Goal: Task Accomplishment & Management: Use online tool/utility

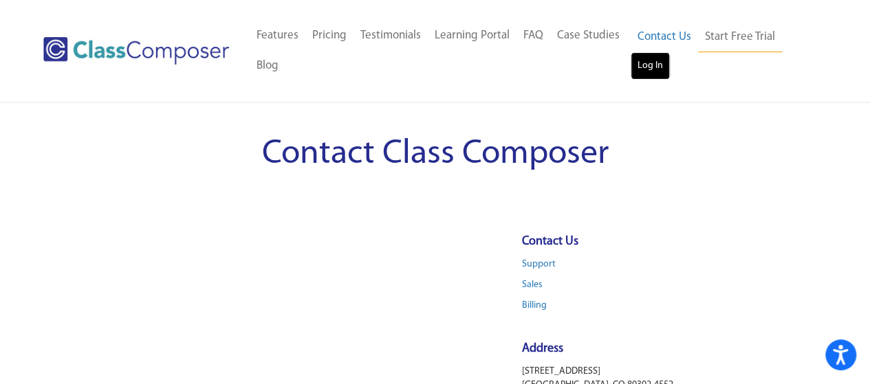
click at [654, 62] on link "Log In" at bounding box center [649, 65] width 39 height 27
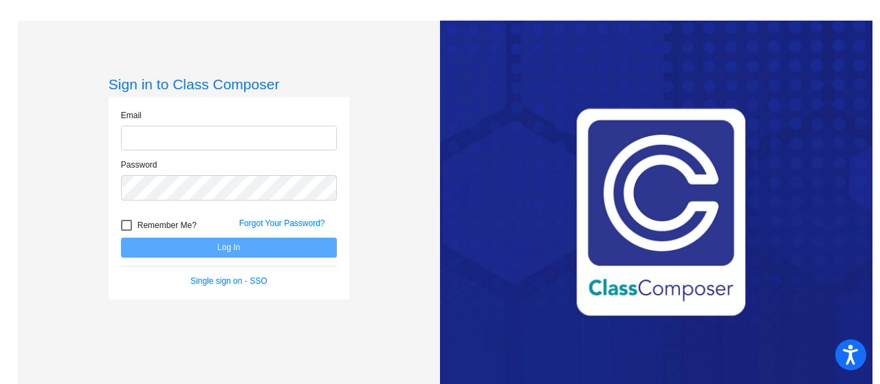
type input "[EMAIL_ADDRESS][DOMAIN_NAME]"
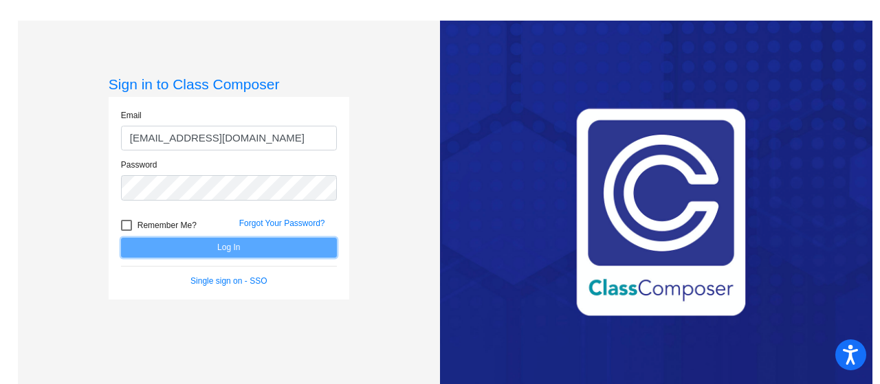
click at [310, 244] on button "Log In" at bounding box center [229, 248] width 216 height 20
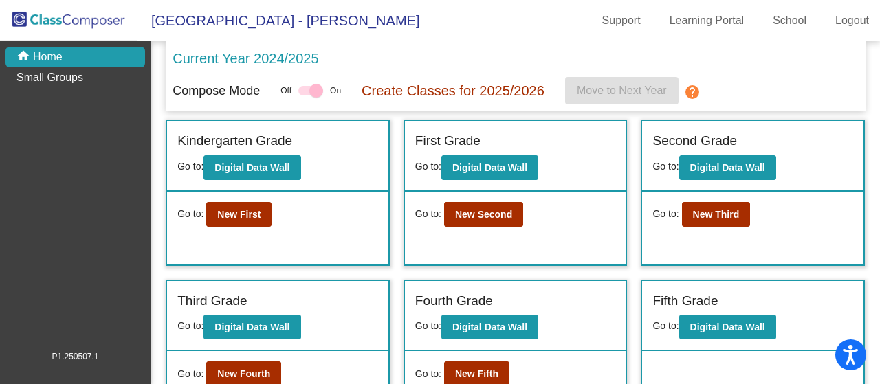
scroll to position [40, 0]
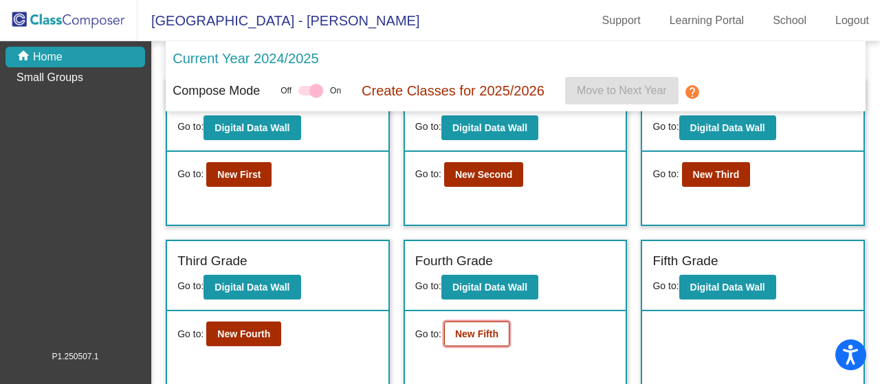
click at [465, 342] on button "New Fifth" at bounding box center [476, 334] width 65 height 25
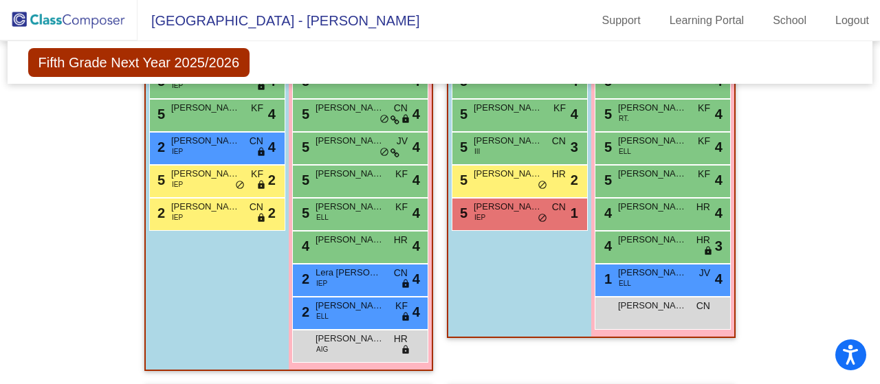
scroll to position [521, 0]
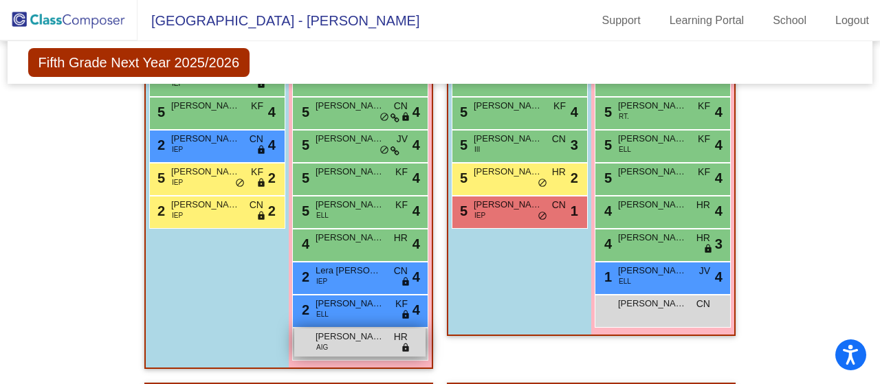
click at [360, 340] on span "[PERSON_NAME]" at bounding box center [350, 337] width 69 height 14
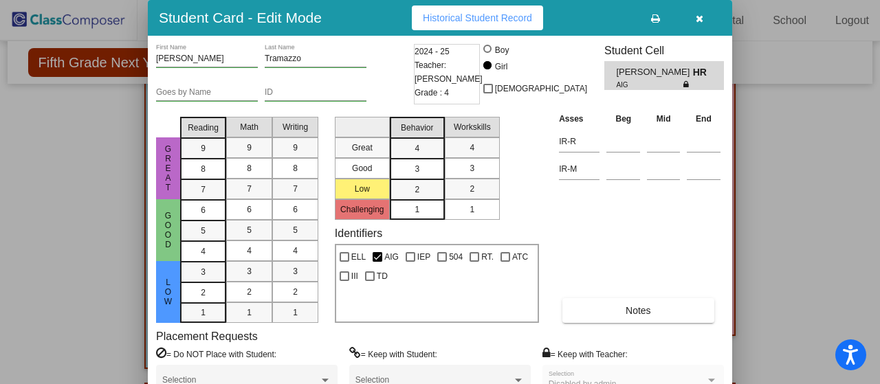
click at [702, 24] on button "button" at bounding box center [699, 17] width 44 height 25
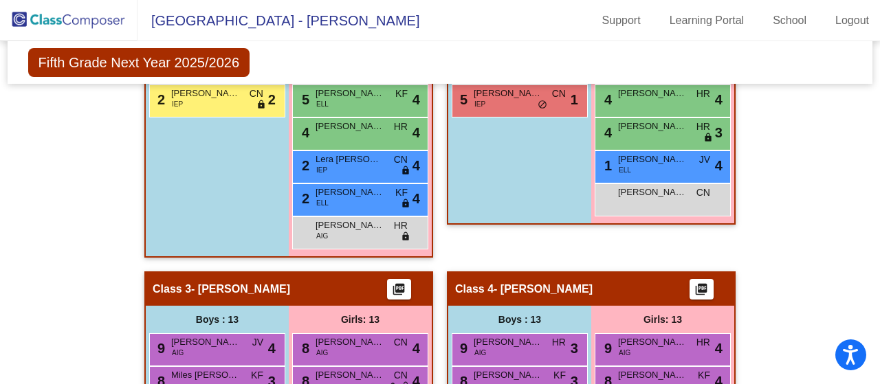
scroll to position [633, 0]
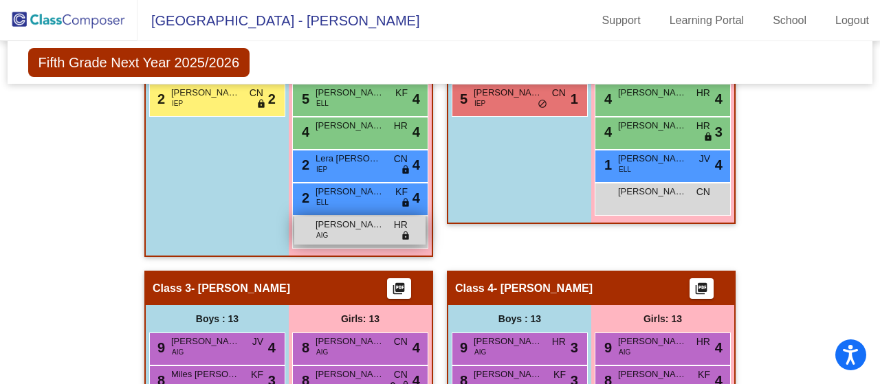
click at [357, 230] on div "[PERSON_NAME] AIG HR lock do_not_disturb_alt" at bounding box center [359, 231] width 131 height 28
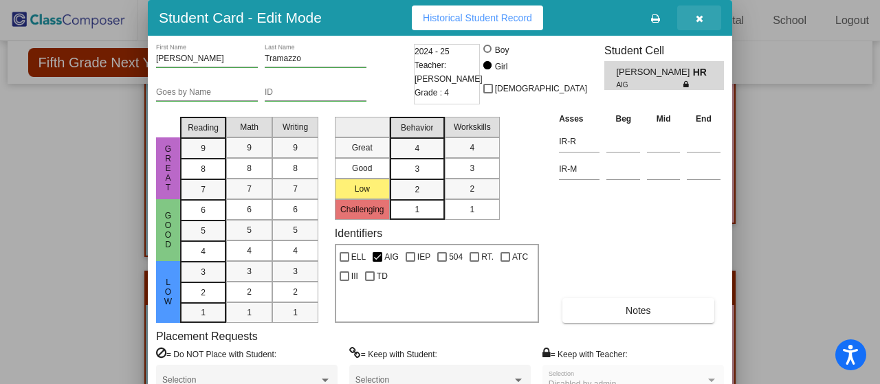
click at [703, 14] on button "button" at bounding box center [699, 17] width 44 height 25
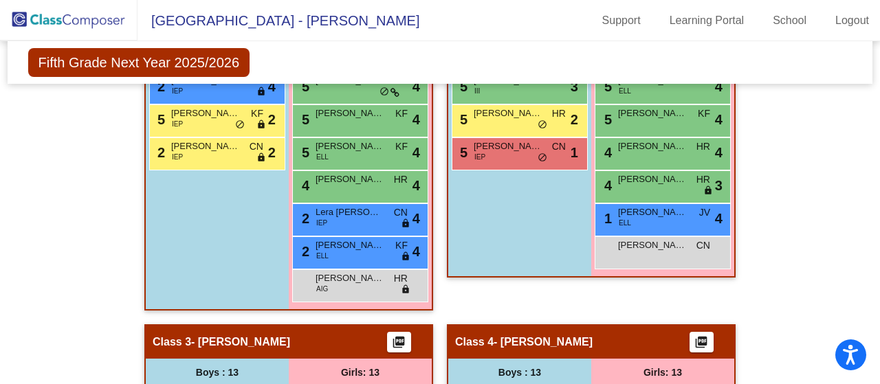
scroll to position [571, 0]
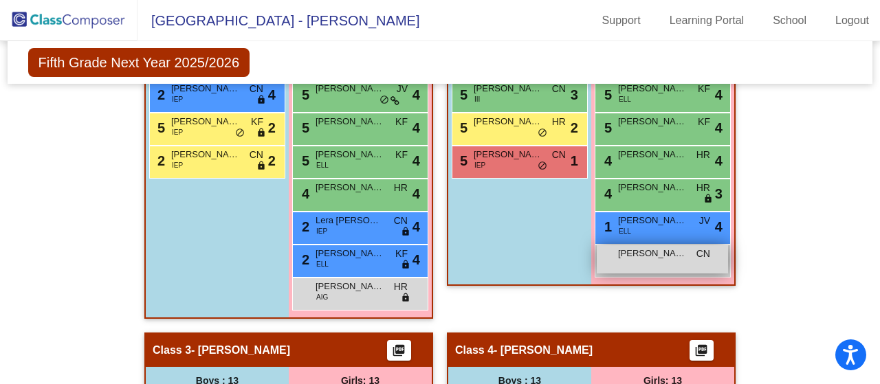
click at [623, 256] on span "[PERSON_NAME]" at bounding box center [652, 254] width 69 height 14
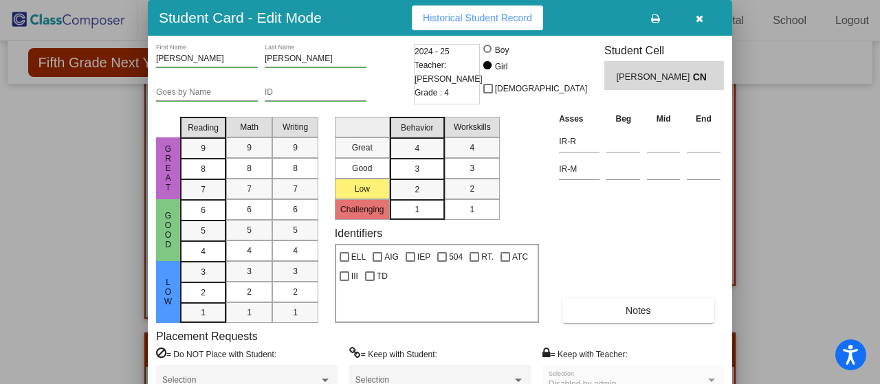
click at [694, 16] on button "button" at bounding box center [699, 17] width 44 height 25
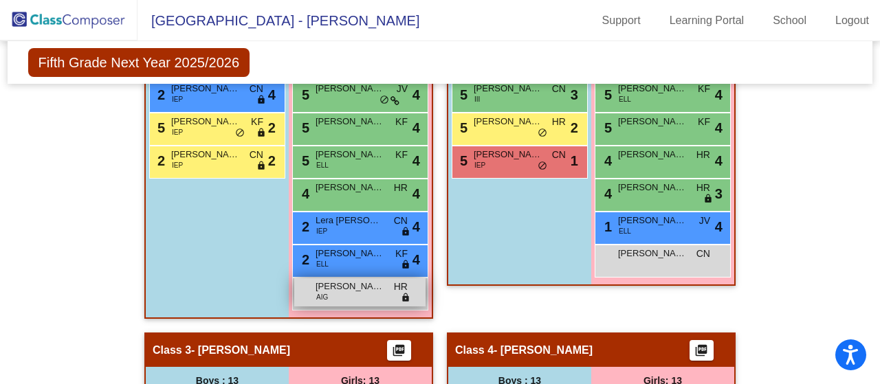
click at [357, 291] on span "[PERSON_NAME]" at bounding box center [350, 287] width 69 height 14
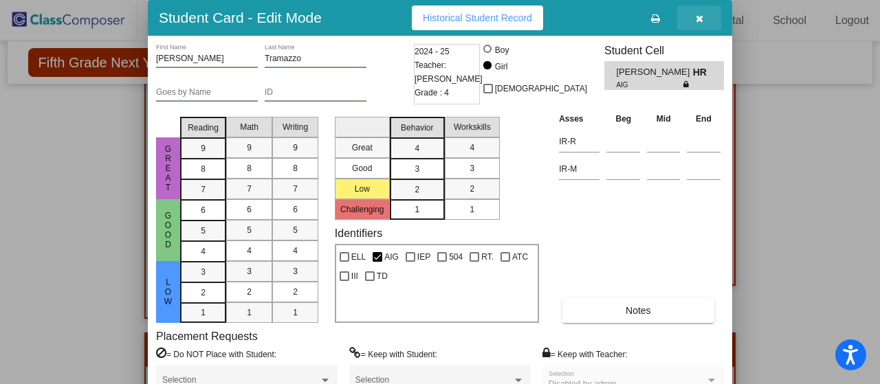
click at [700, 24] on button "button" at bounding box center [699, 17] width 44 height 25
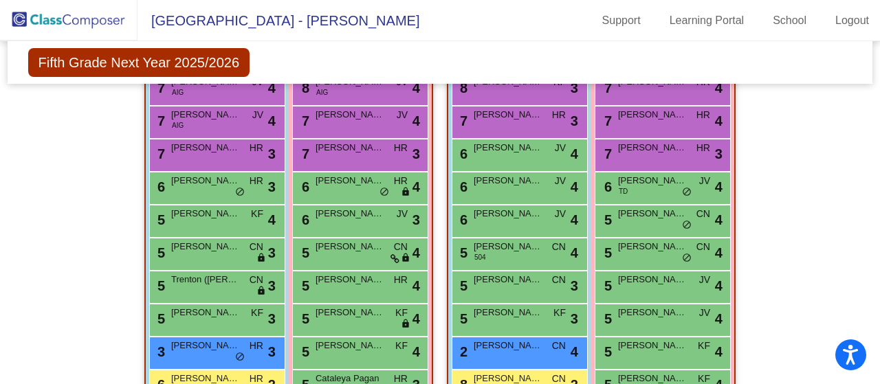
scroll to position [1031, 0]
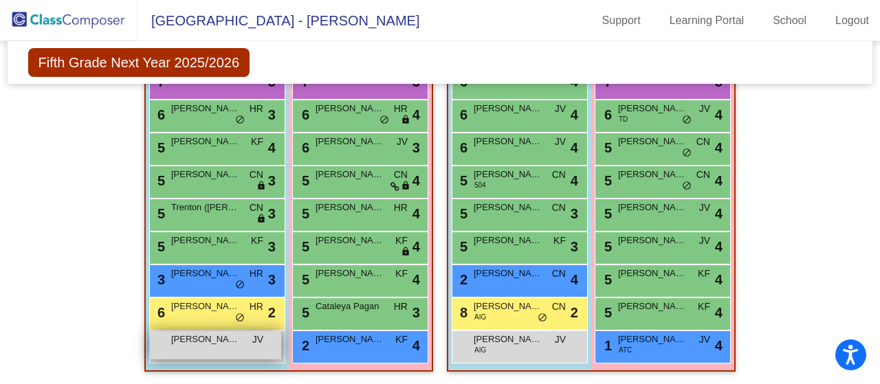
click at [208, 353] on div "[PERSON_NAME] "TJ" [PERSON_NAME] lock do_not_disturb_alt" at bounding box center [215, 345] width 131 height 28
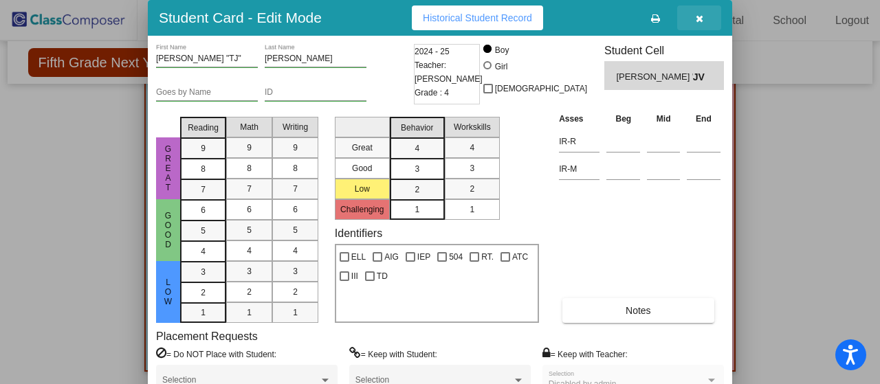
click at [701, 21] on icon "button" at bounding box center [700, 19] width 8 height 10
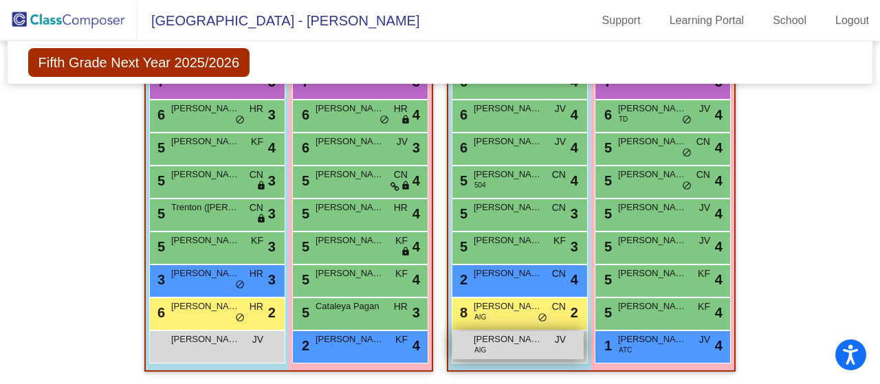
click at [487, 346] on div "[PERSON_NAME] AIG JV lock do_not_disturb_alt" at bounding box center [517, 345] width 131 height 28
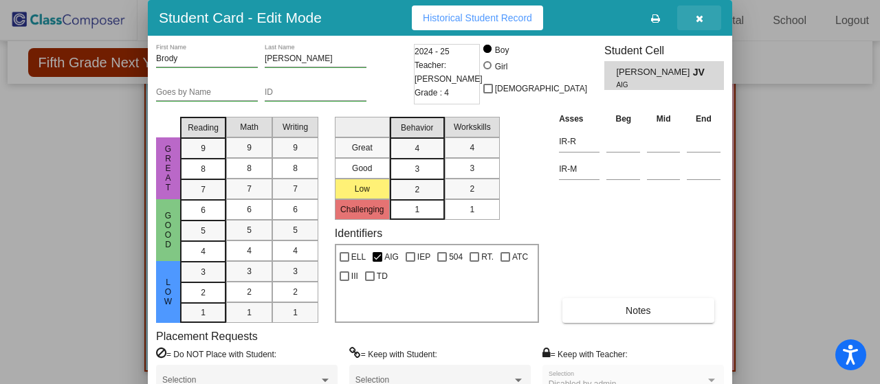
click at [703, 21] on icon "button" at bounding box center [700, 19] width 8 height 10
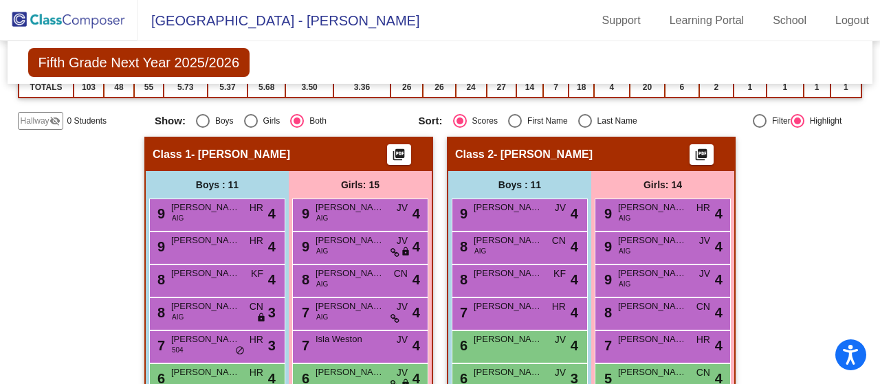
scroll to position [188, 0]
click at [397, 209] on span "JV" at bounding box center [402, 208] width 11 height 14
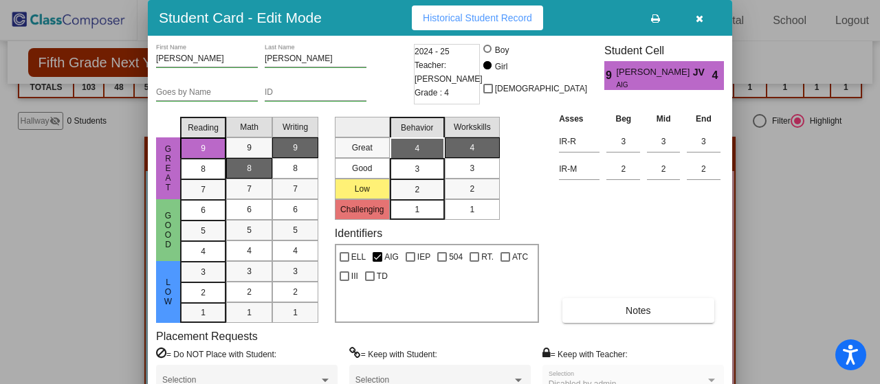
click at [707, 12] on button "button" at bounding box center [699, 17] width 44 height 25
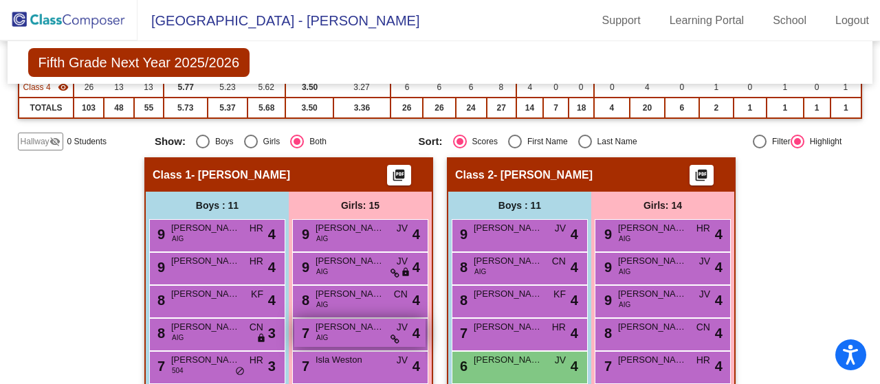
scroll to position [155, 0]
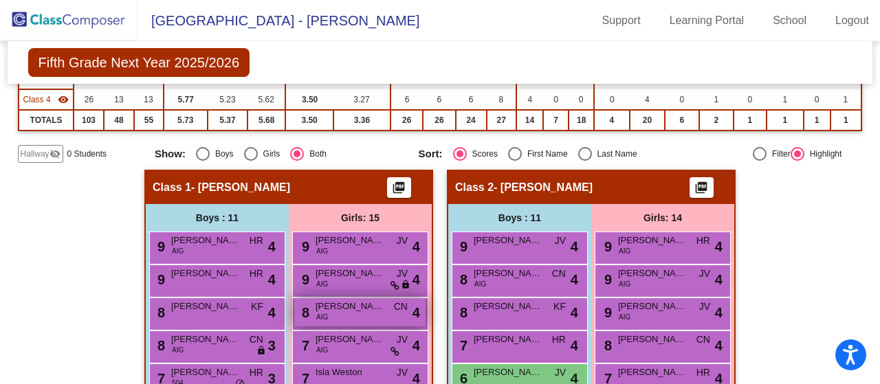
click at [368, 316] on div "8 [PERSON_NAME] AIG CN lock do_not_disturb_alt 4" at bounding box center [359, 312] width 131 height 28
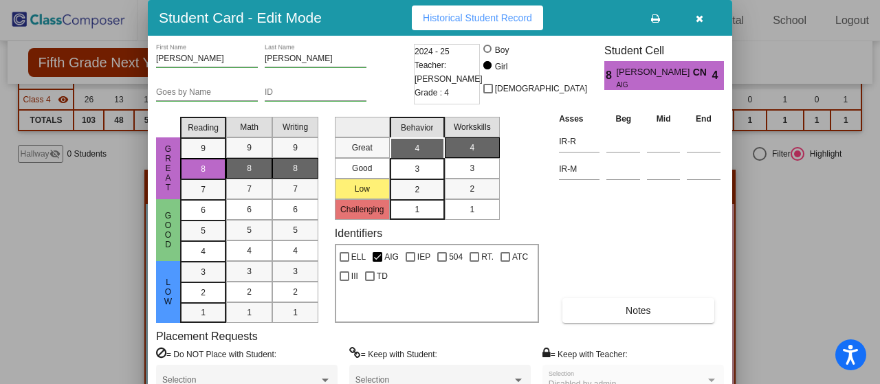
click at [701, 14] on icon "button" at bounding box center [700, 19] width 8 height 10
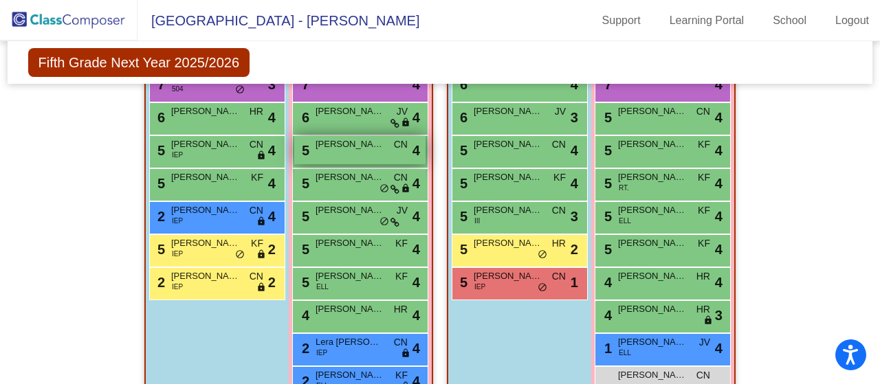
scroll to position [450, 0]
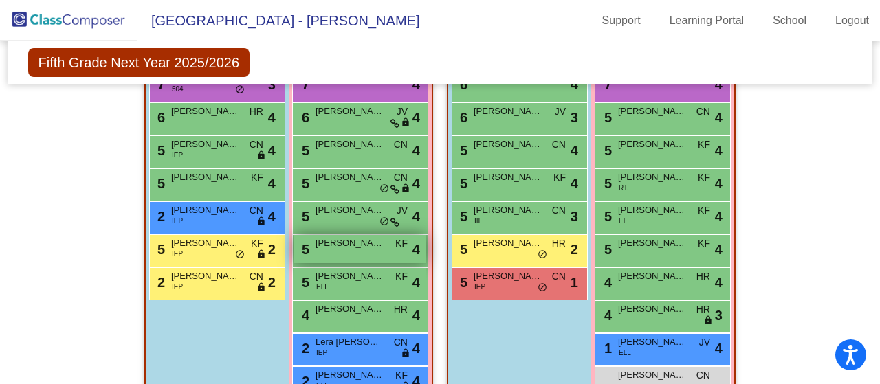
click at [366, 252] on div "5 [PERSON_NAME] lock do_not_disturb_alt 4" at bounding box center [359, 249] width 131 height 28
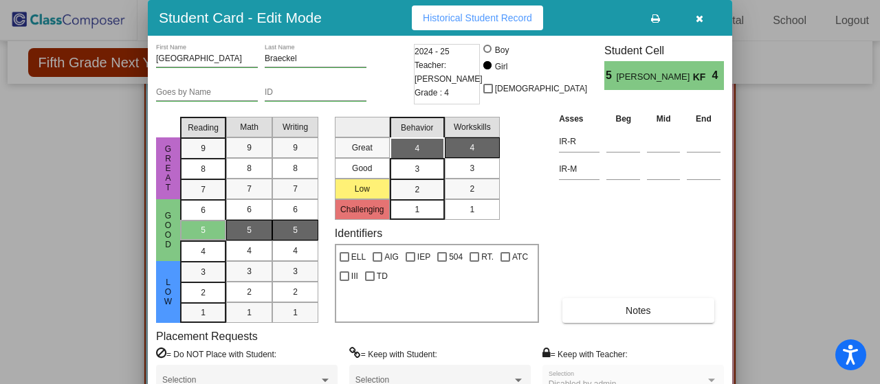
click at [709, 20] on button "button" at bounding box center [699, 17] width 44 height 25
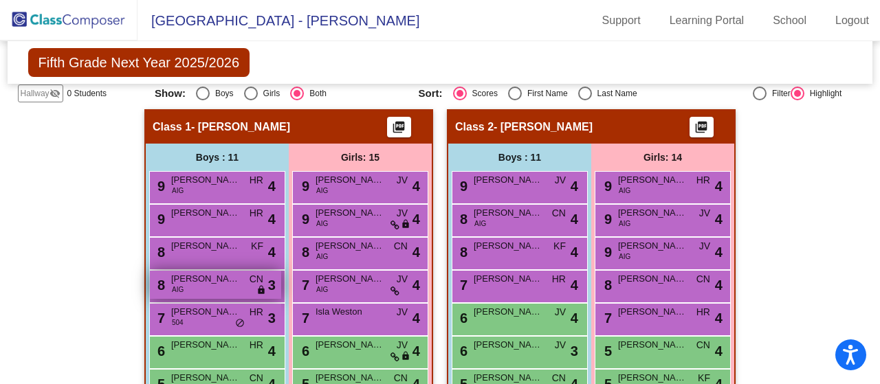
scroll to position [219, 0]
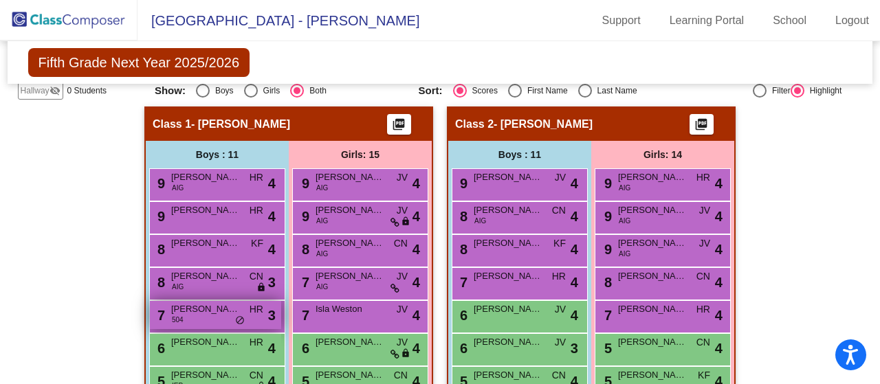
click at [197, 303] on span "[PERSON_NAME] ([GEOGRAPHIC_DATA]) [PERSON_NAME]" at bounding box center [205, 309] width 69 height 14
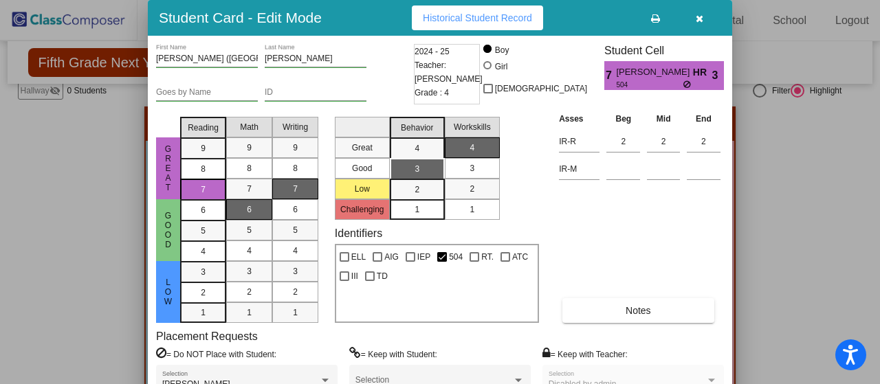
click at [704, 21] on button "button" at bounding box center [699, 17] width 44 height 25
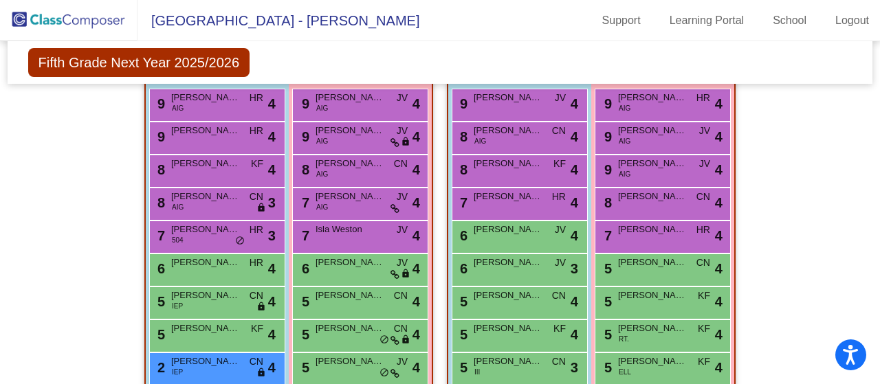
scroll to position [0, 0]
